Goal: Information Seeking & Learning: Learn about a topic

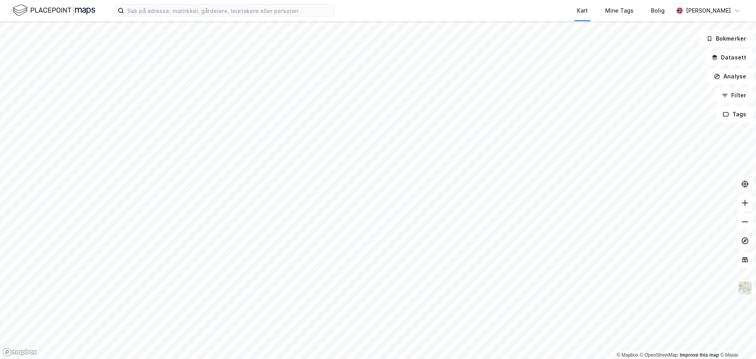
click at [542, 358] on html "Kart Mine Tags [PERSON_NAME] © Mapbox © OpenStreetMap Improve this map © Maxar …" at bounding box center [378, 179] width 756 height 359
click at [246, 15] on input at bounding box center [229, 11] width 210 height 12
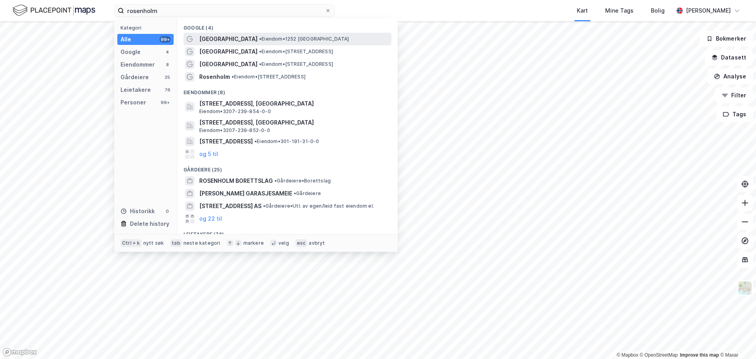
click at [250, 38] on span "[GEOGRAPHIC_DATA]" at bounding box center [228, 38] width 58 height 9
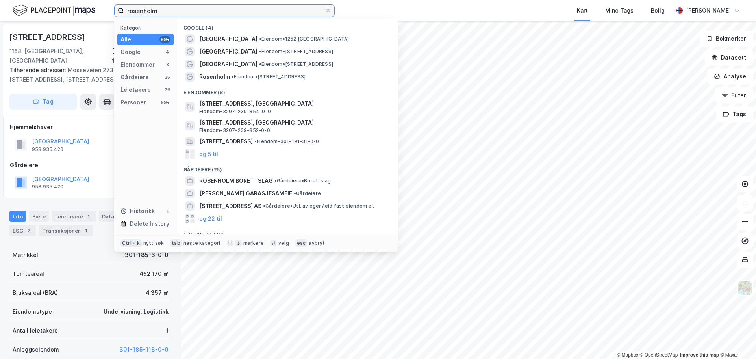
drag, startPoint x: 170, startPoint y: 11, endPoint x: 13, endPoint y: 5, distance: 157.2
click at [15, 6] on div "rosenholm Kategori Alle 99+ Google 4 Eiendommer 8 Gårdeiere 25 Leietakere 76 Pe…" at bounding box center [378, 10] width 756 height 21
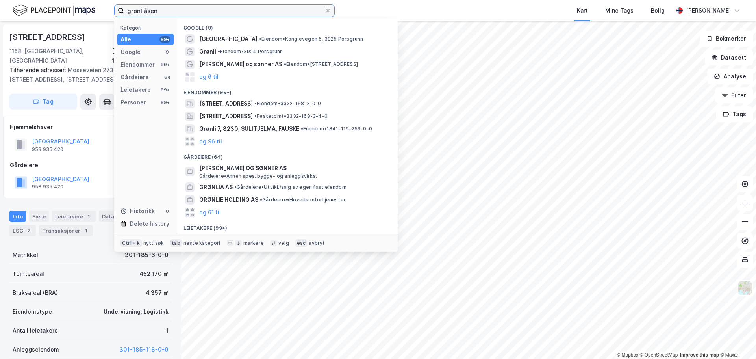
type input "grønliåsen"
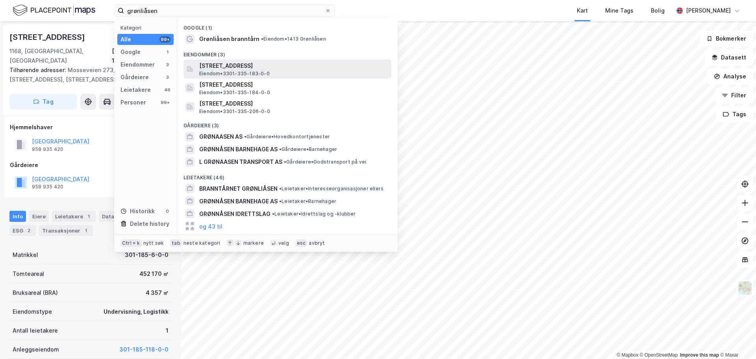
click at [212, 69] on span "[STREET_ADDRESS]" at bounding box center [293, 65] width 189 height 9
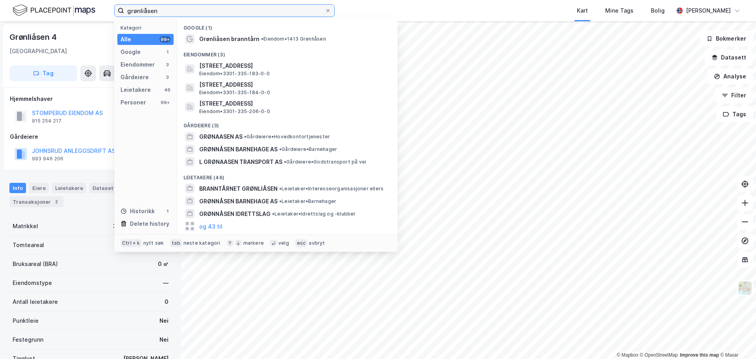
click at [159, 13] on input "grønliåsen" at bounding box center [224, 11] width 201 height 12
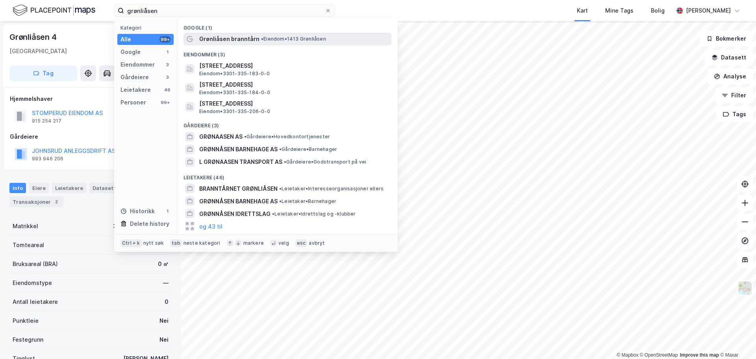
click at [211, 42] on span "Grønliåsen branntårn" at bounding box center [229, 38] width 60 height 9
